Goal: Task Accomplishment & Management: Use online tool/utility

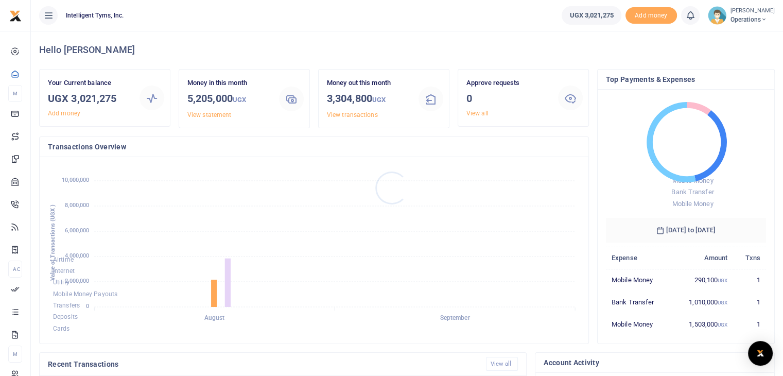
scroll to position [8, 8]
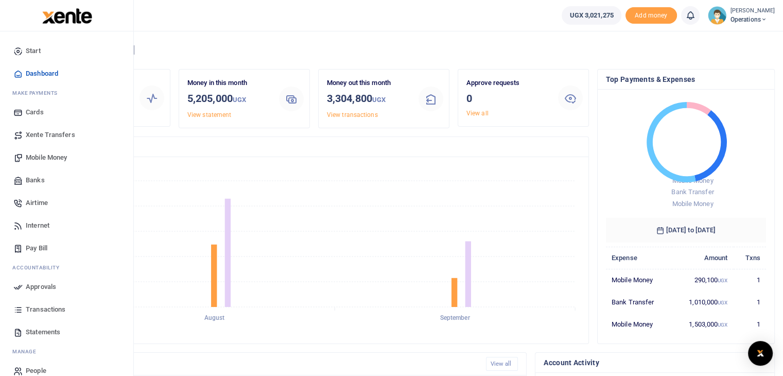
click at [37, 244] on span "Pay Bill" at bounding box center [37, 248] width 22 height 10
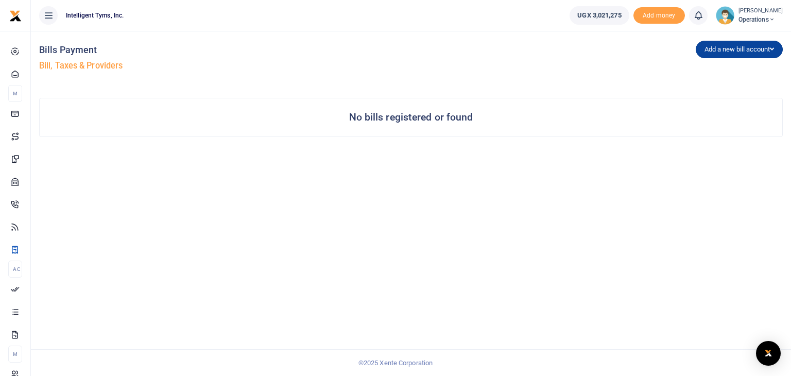
click at [754, 46] on button "Add a new bill account" at bounding box center [739, 50] width 87 height 18
click at [710, 70] on link "UEDCL" at bounding box center [736, 71] width 81 height 14
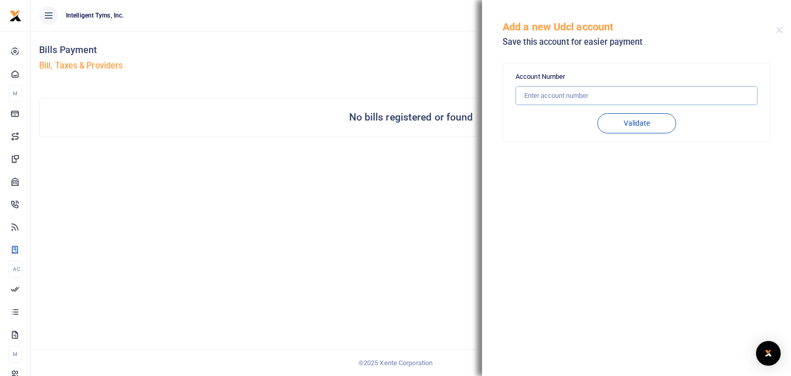
click at [548, 94] on input "text" at bounding box center [636, 96] width 242 height 20
click at [641, 120] on button "Validate" at bounding box center [636, 123] width 79 height 20
click at [585, 96] on input "04254038252" at bounding box center [636, 96] width 242 height 20
type input "0"
type input "04254038252"
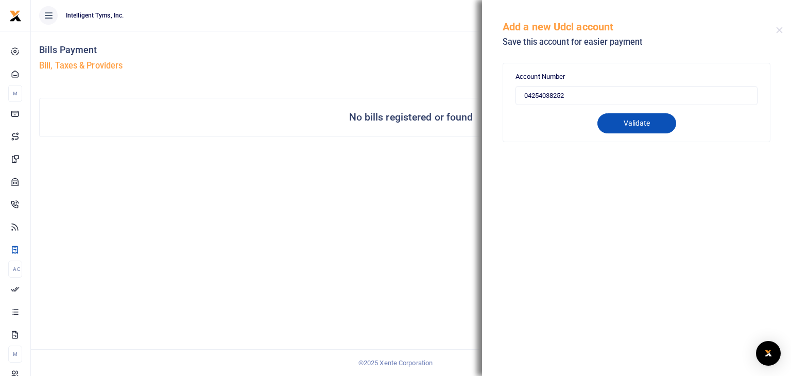
click at [667, 125] on button "Validate" at bounding box center [636, 123] width 79 height 20
